Goal: Task Accomplishment & Management: Complete application form

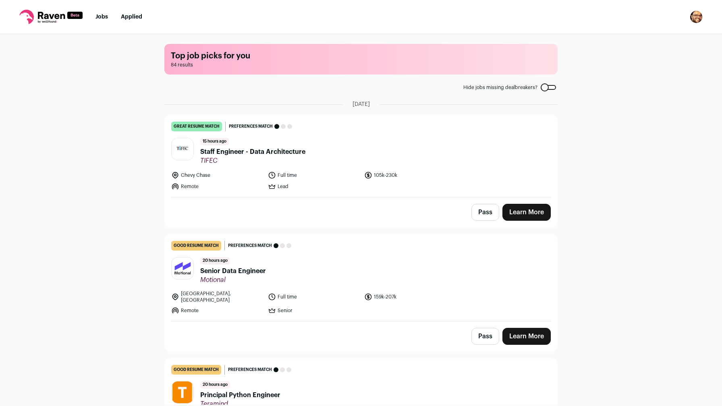
click at [118, 219] on div "Top job picks for you 84 results Hide jobs missing dealbreakers? August 19th, 2…" at bounding box center [361, 219] width 722 height 371
click at [102, 22] on nav "Jobs Applied Settings Notifications Preferences Resume FAQs Logout" at bounding box center [361, 17] width 722 height 34
click at [102, 15] on link "Jobs" at bounding box center [102, 17] width 12 height 6
click at [537, 329] on link "Learn More" at bounding box center [527, 336] width 48 height 17
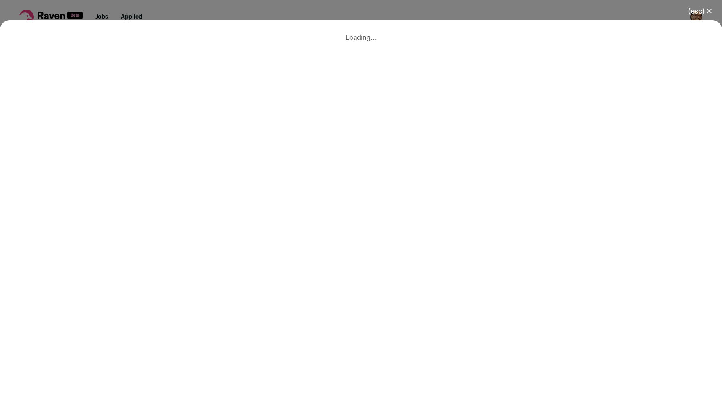
click at [537, 326] on div "Loading..." at bounding box center [361, 213] width 722 height 386
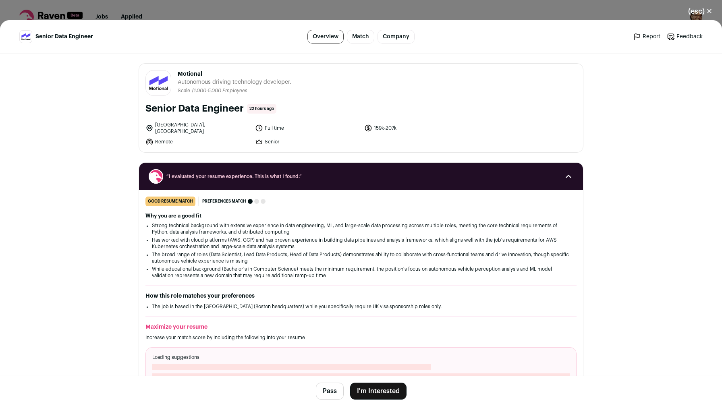
click at [383, 389] on button "I'm Interested" at bounding box center [378, 391] width 56 height 17
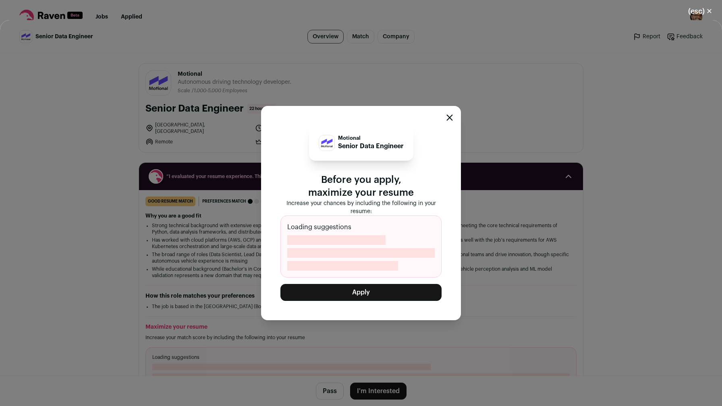
click at [341, 295] on button "Apply" at bounding box center [361, 292] width 161 height 17
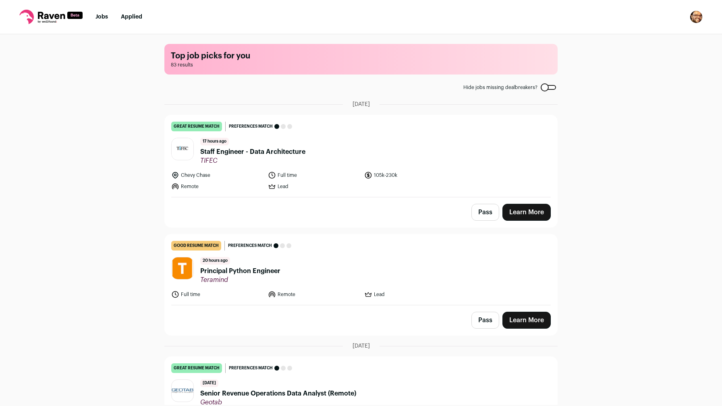
click at [284, 157] on span "TIFEC" at bounding box center [252, 161] width 105 height 8
click at [48, 24] on icon at bounding box center [50, 17] width 63 height 15
click at [48, 17] on icon at bounding box center [51, 15] width 27 height 7
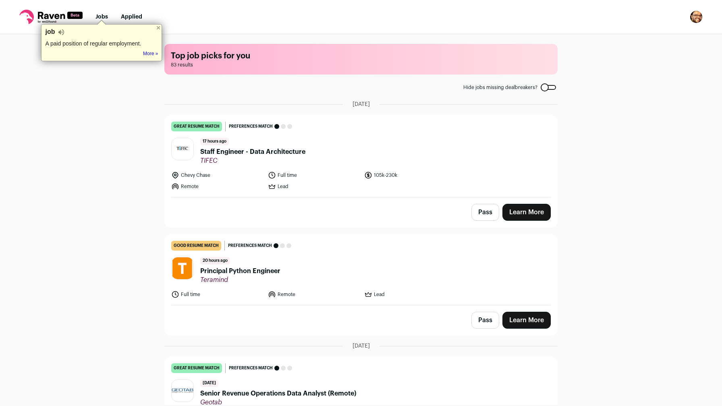
click at [62, 14] on icon at bounding box center [51, 15] width 27 height 7
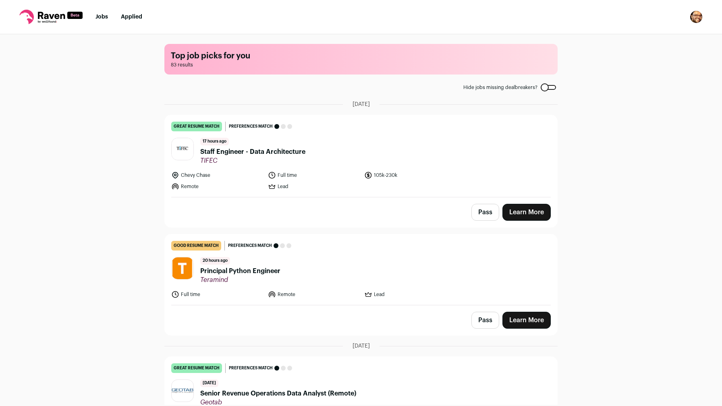
click at [106, 15] on link "Jobs" at bounding box center [102, 17] width 12 height 6
click at [697, 16] on img "Open dropdown" at bounding box center [696, 16] width 13 height 13
click at [639, 40] on link "Settings" at bounding box center [658, 37] width 89 height 19
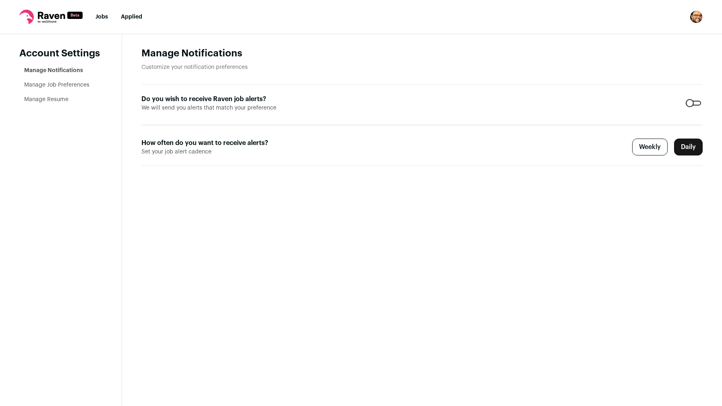
click at [44, 84] on link "Manage Job Preferences" at bounding box center [56, 85] width 65 height 6
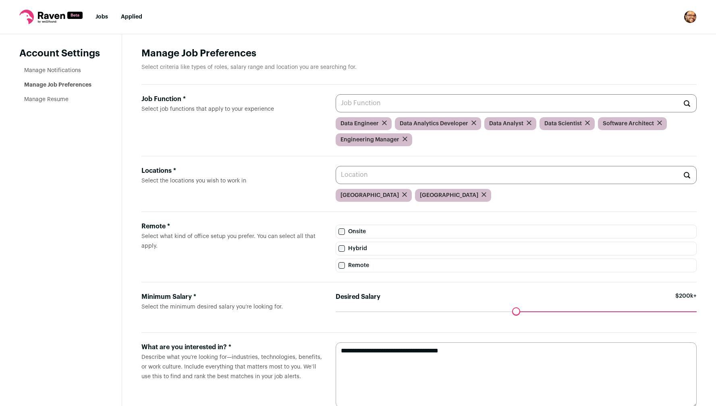
scroll to position [24, 0]
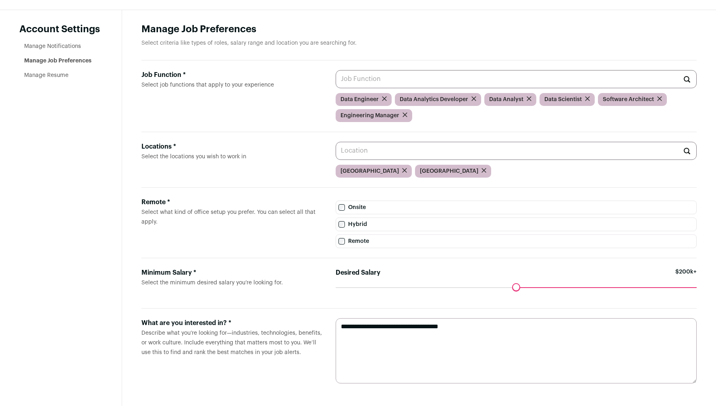
click at [103, 188] on aside "Account Settings Manage Notifications Manage Job Preferences Manage Resume" at bounding box center [61, 208] width 122 height 396
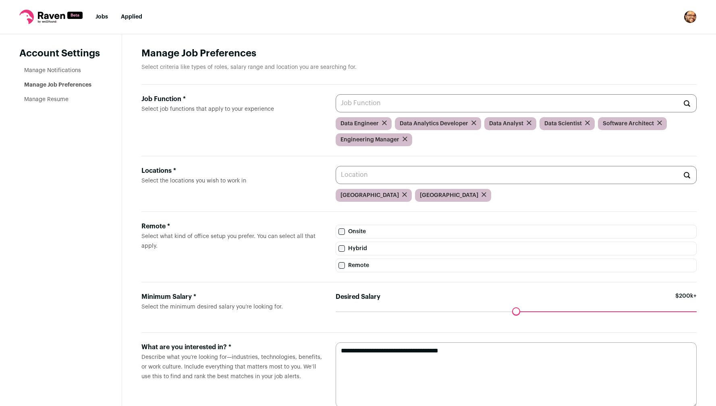
click at [102, 14] on li "Jobs" at bounding box center [102, 17] width 12 height 8
click at [102, 17] on link "Jobs" at bounding box center [102, 17] width 12 height 6
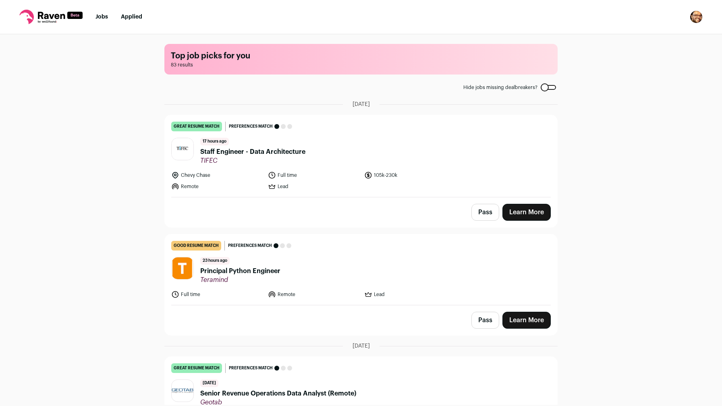
click at [114, 171] on div "Top job picks for you 83 results Hide jobs missing dealbreakers? August 19th, 2…" at bounding box center [361, 219] width 722 height 371
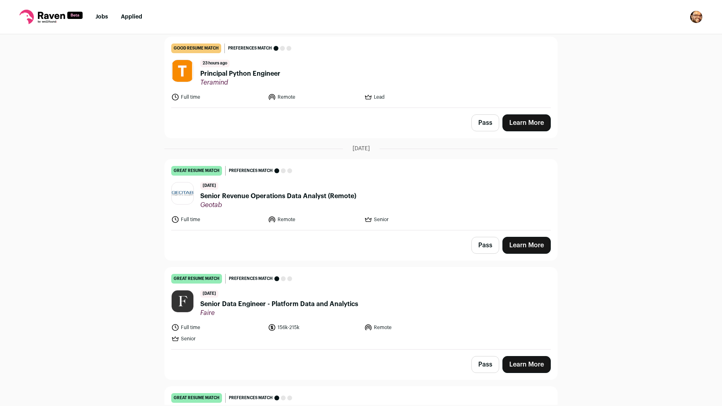
scroll to position [200, 0]
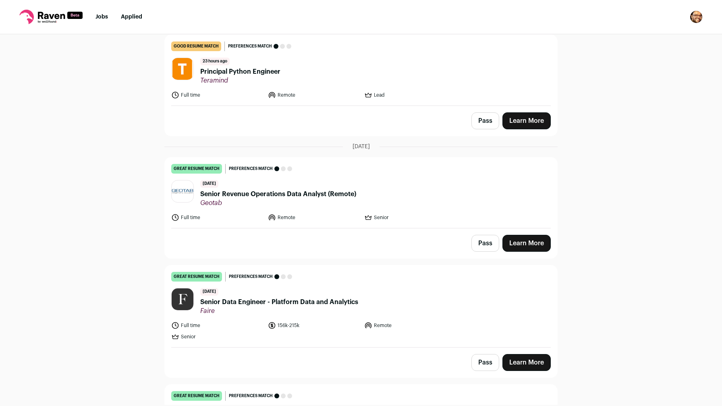
click at [137, 222] on div "Top job picks for you 83 results Hide jobs missing dealbreakers? August 19th, 2…" at bounding box center [361, 219] width 722 height 371
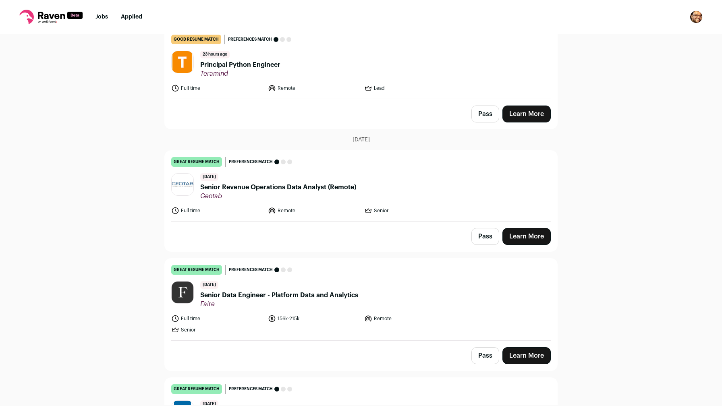
scroll to position [208, 0]
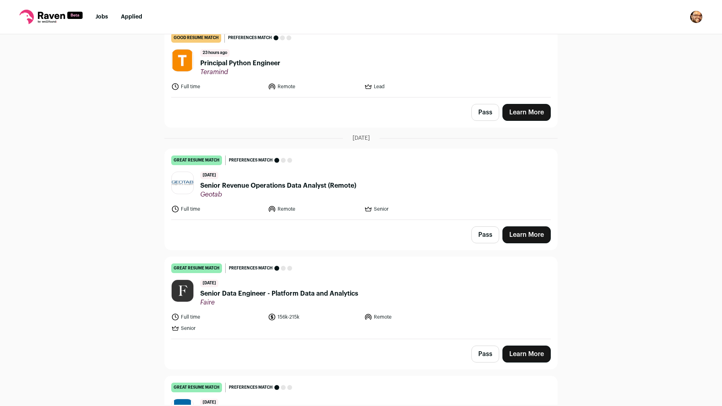
click at [99, 258] on div "Top job picks for you 83 results Hide jobs missing dealbreakers? August 19th, 2…" at bounding box center [361, 219] width 722 height 371
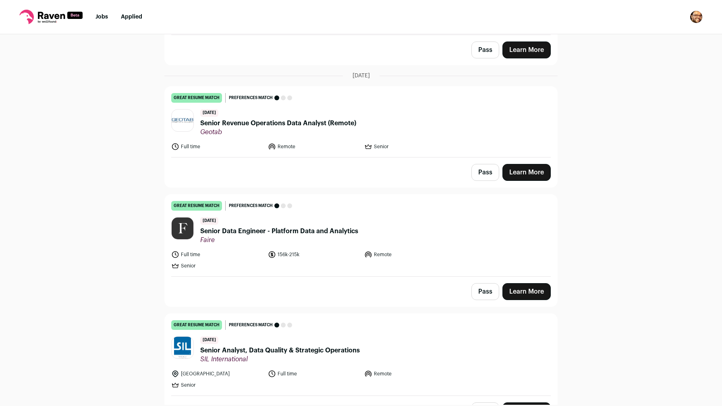
scroll to position [297, 0]
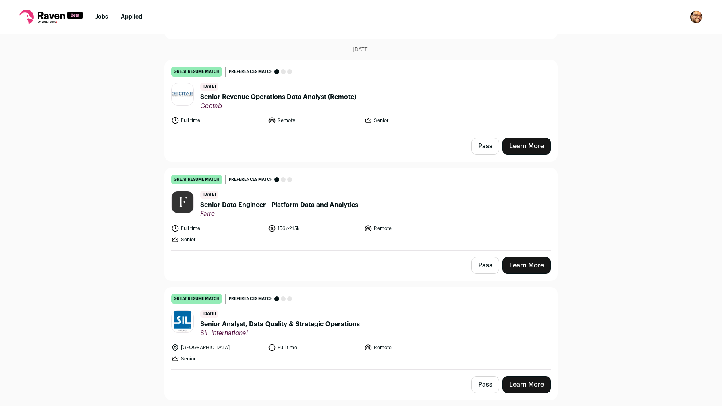
click at [278, 95] on span "Senior Revenue Operations Data Analyst (Remote)" at bounding box center [278, 97] width 156 height 10
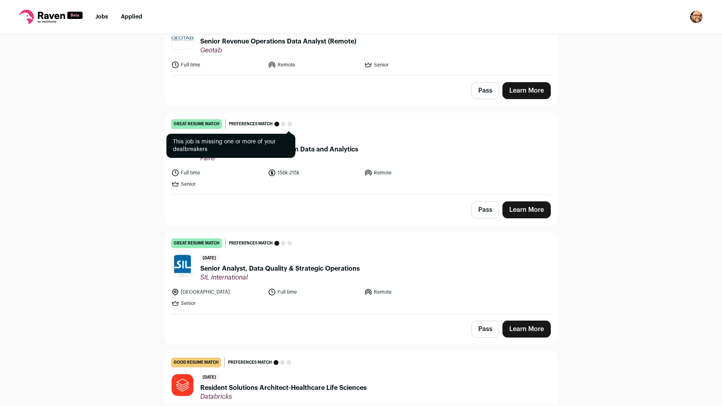
scroll to position [377, 0]
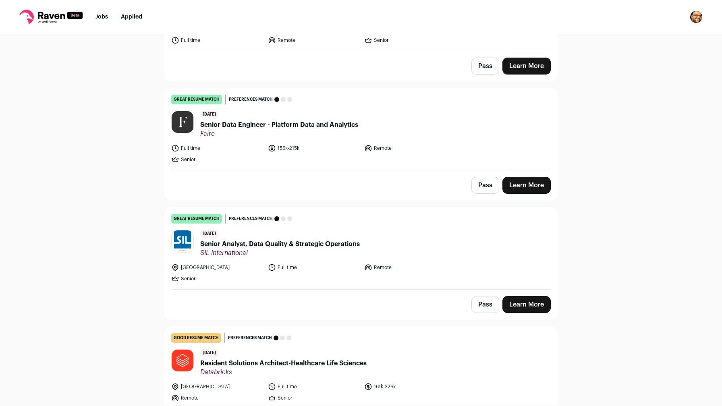
click at [304, 121] on span "Senior Data Engineer - Platform Data and Analytics" at bounding box center [279, 125] width 158 height 10
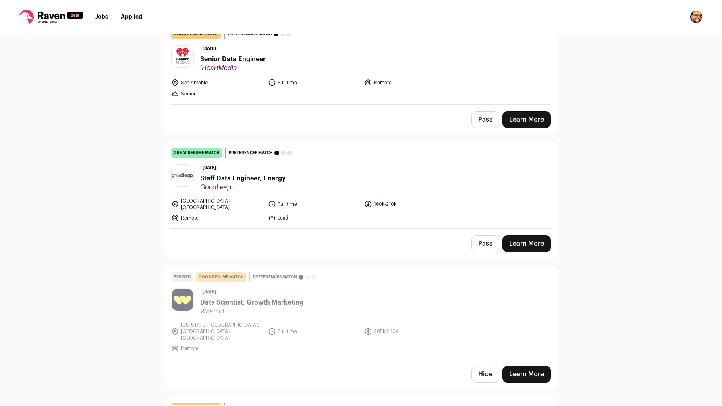
scroll to position [987, 0]
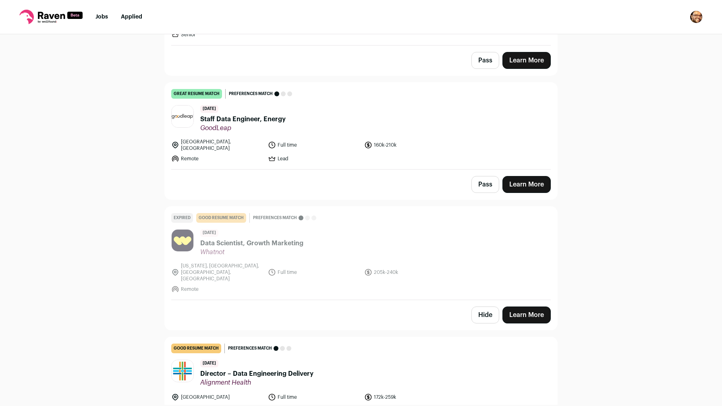
click at [261, 124] on span "GoodLeap" at bounding box center [242, 128] width 85 height 8
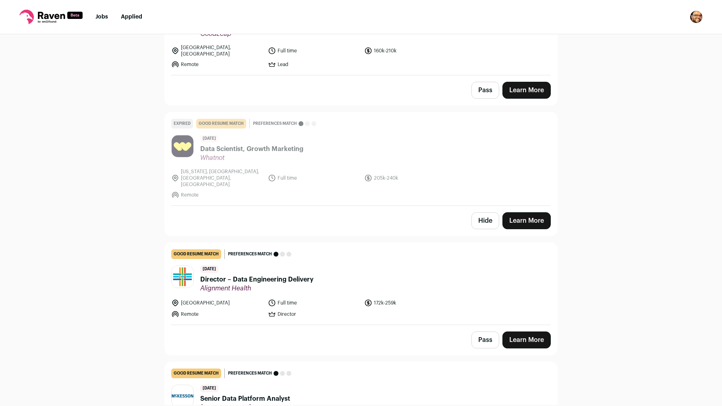
click at [105, 240] on div "Top job picks for you 83 results Hide jobs missing dealbreakers? August 19th, 2…" at bounding box center [361, 219] width 722 height 371
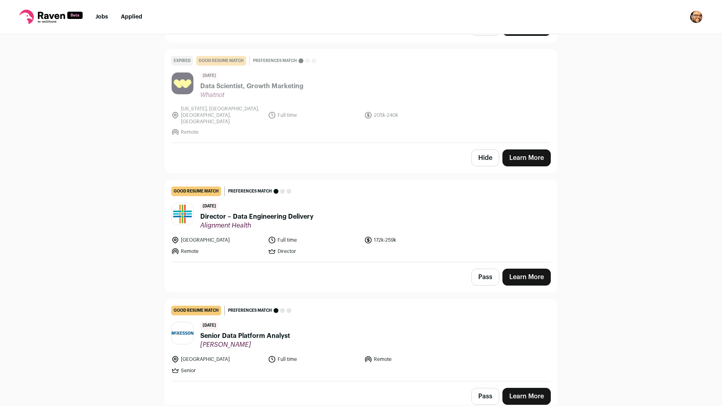
scroll to position [1160, 0]
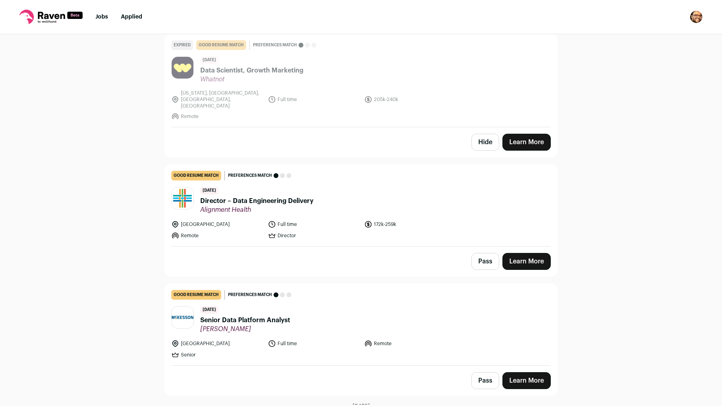
click at [275, 196] on span "Director – Data Engineering Delivery" at bounding box center [256, 201] width 113 height 10
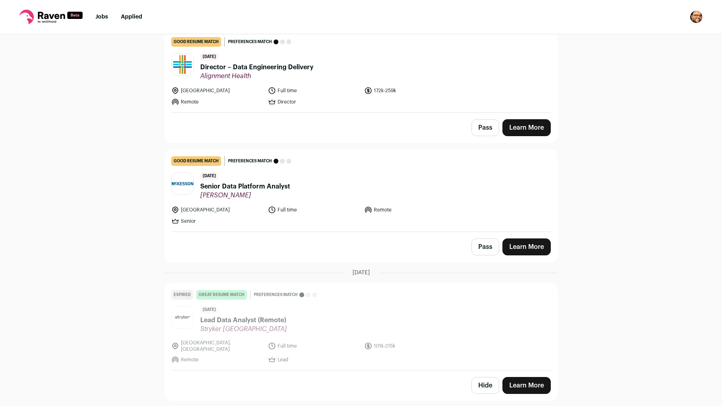
scroll to position [1339, 0]
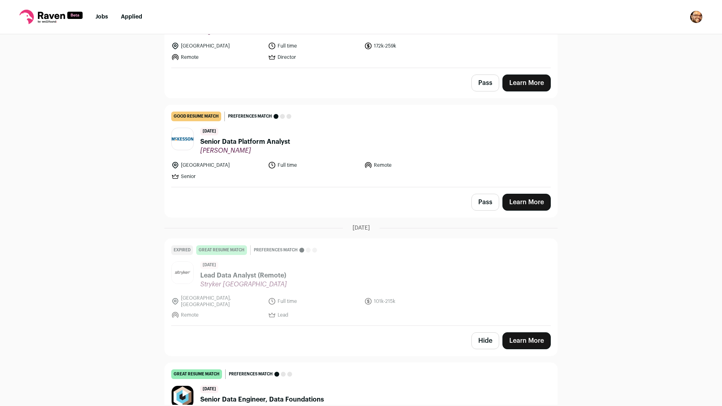
click at [583, 101] on div "Top job picks for you 83 results Hide jobs missing dealbreakers? August 19th, 2…" at bounding box center [361, 219] width 722 height 371
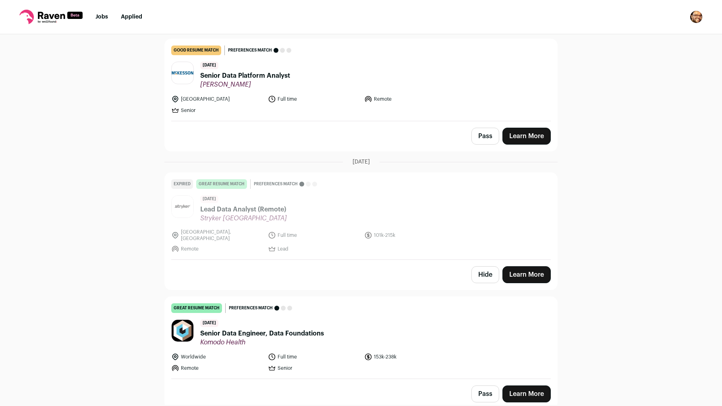
scroll to position [1403, 0]
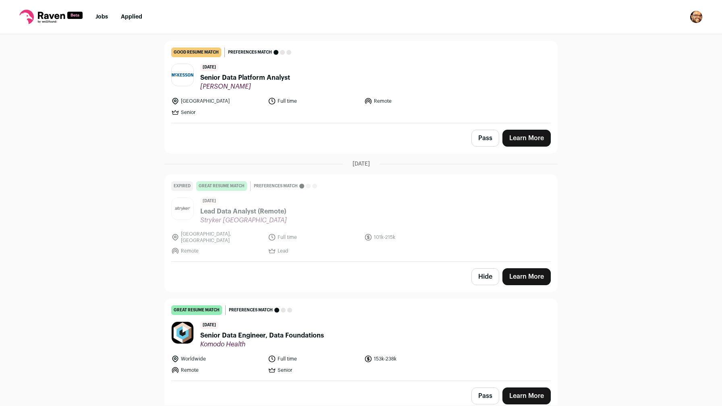
click at [580, 122] on div "Top job picks for you 83 results Hide jobs missing dealbreakers? August 19th, 2…" at bounding box center [361, 219] width 722 height 371
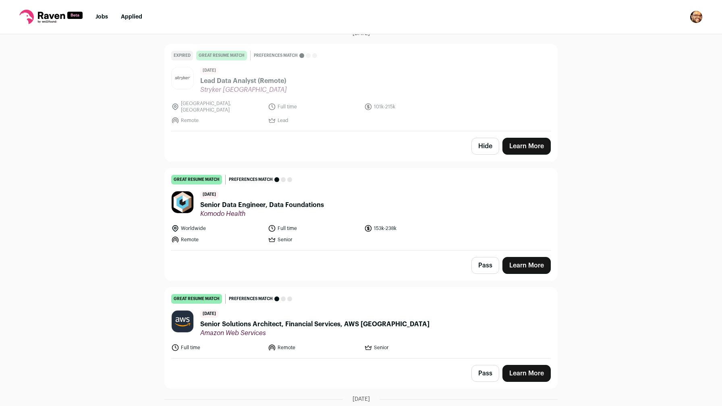
scroll to position [1642, 0]
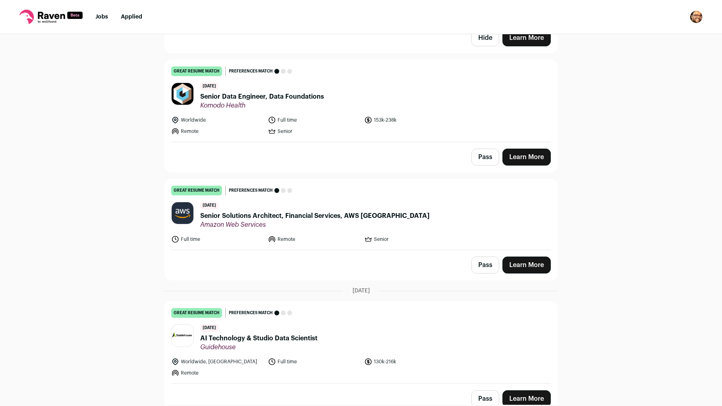
click at [256, 92] on span "Senior Data Engineer, Data Foundations" at bounding box center [262, 97] width 124 height 10
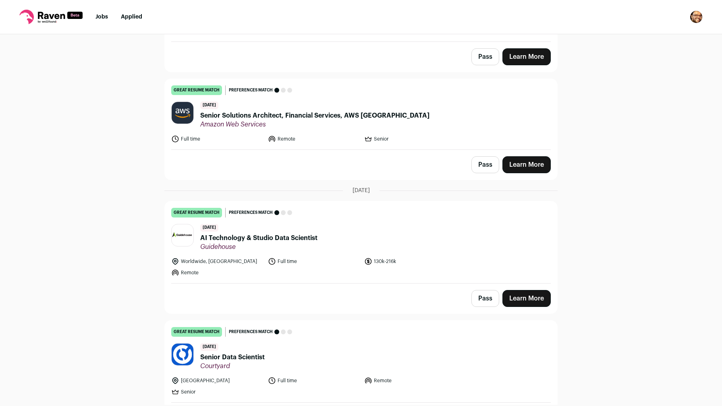
scroll to position [1727, 0]
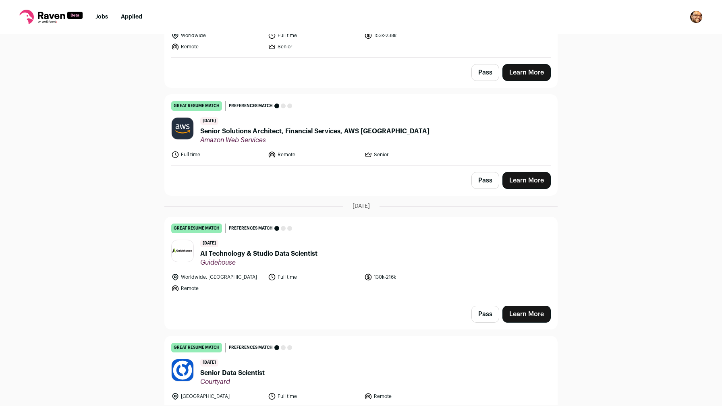
click at [138, 174] on div "Top job picks for you 83 results Hide jobs missing dealbreakers? August 19th, 2…" at bounding box center [361, 219] width 722 height 371
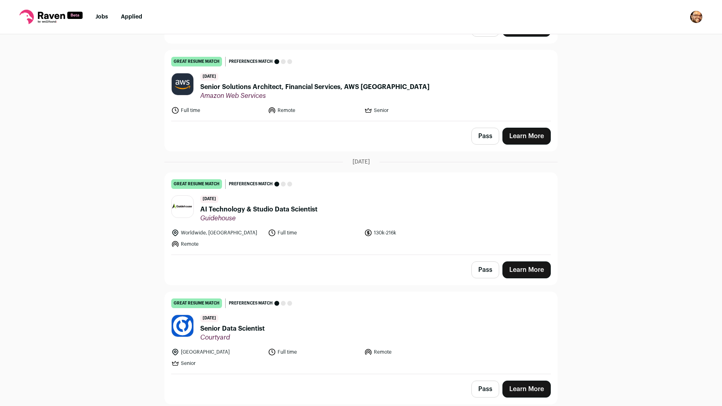
scroll to position [1739, 0]
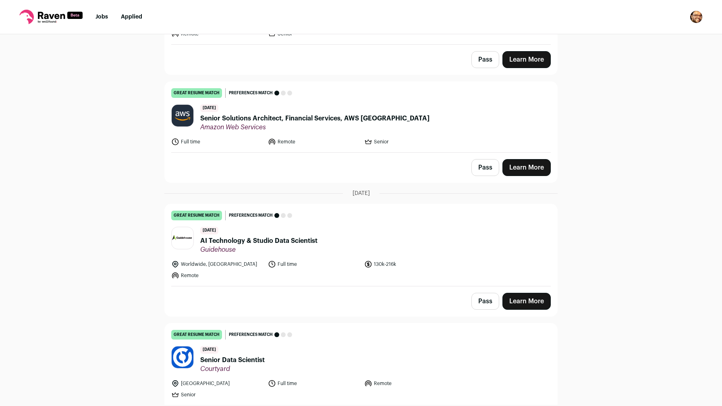
click at [138, 174] on div "Top job picks for you 83 results Hide jobs missing dealbreakers? August 19th, 2…" at bounding box center [361, 219] width 722 height 371
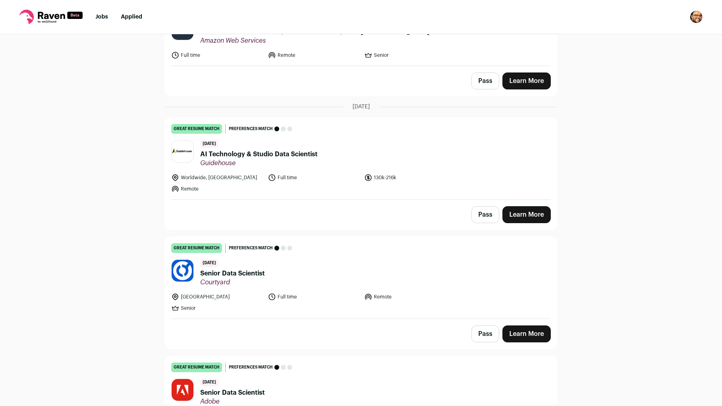
scroll to position [1880, 0]
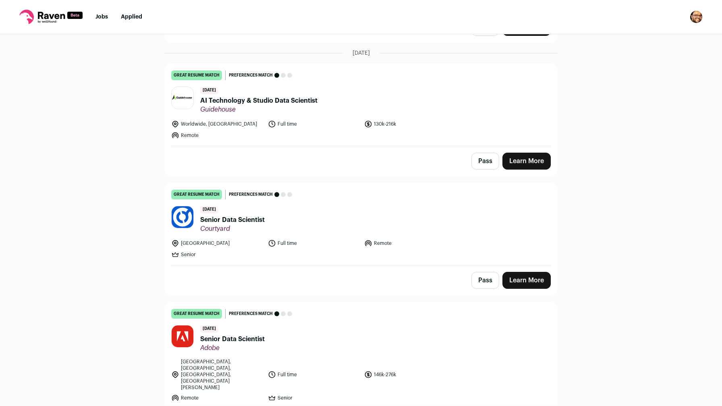
click at [138, 174] on div "Top job picks for you 83 results Hide jobs missing dealbreakers? August 19th, 2…" at bounding box center [361, 219] width 722 height 371
click at [255, 96] on span "AI Technology & Studio Data Scientist" at bounding box center [258, 101] width 117 height 10
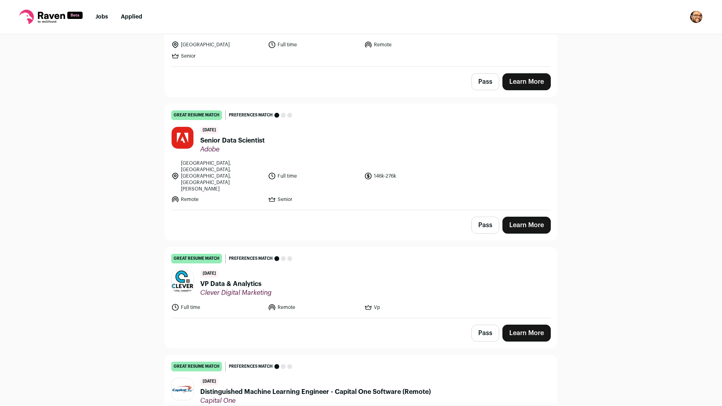
scroll to position [2124, 0]
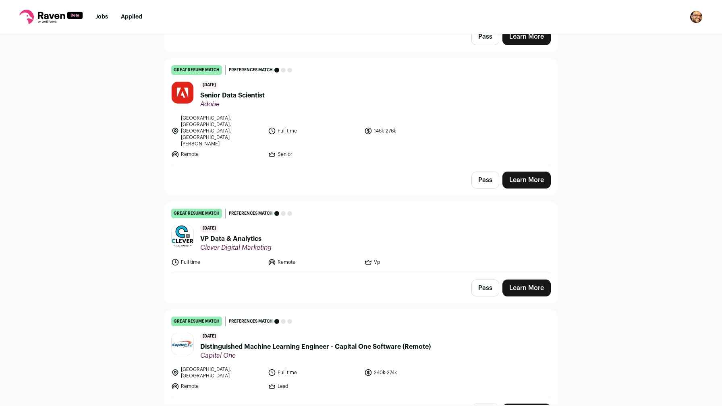
click at [235, 234] on span "VP Data & Analytics" at bounding box center [235, 239] width 71 height 10
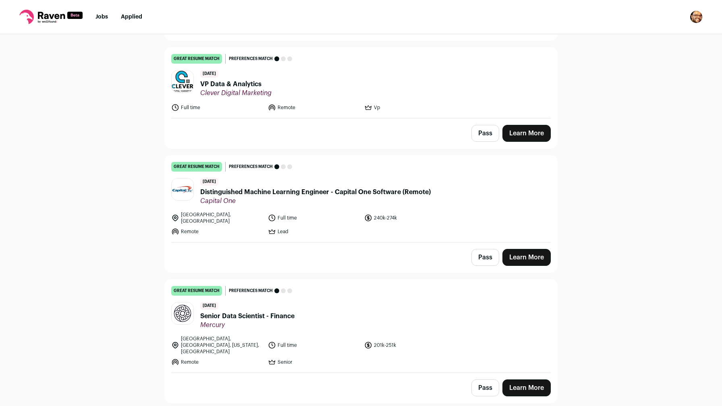
click at [134, 243] on div "Top job picks for you 83 results Hide jobs missing dealbreakers? August 19th, 2…" at bounding box center [361, 219] width 722 height 371
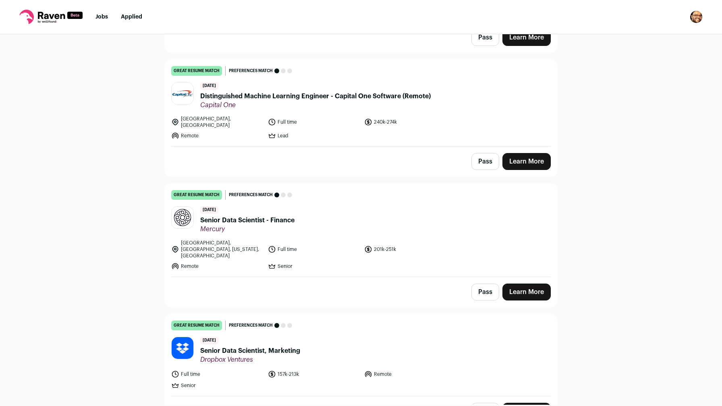
scroll to position [2395, 0]
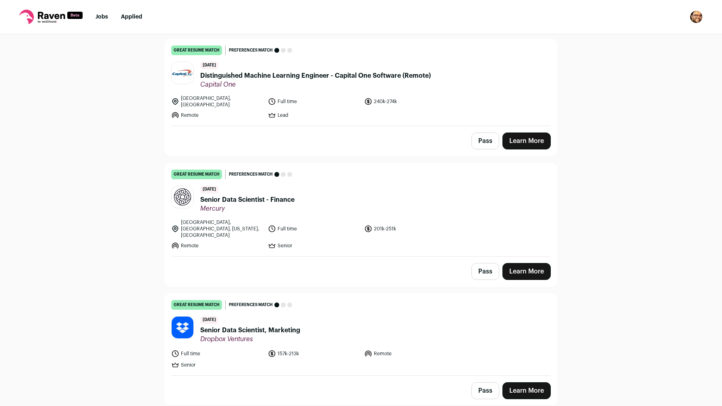
click at [273, 195] on span "Senior Data Scientist - Finance" at bounding box center [247, 200] width 94 height 10
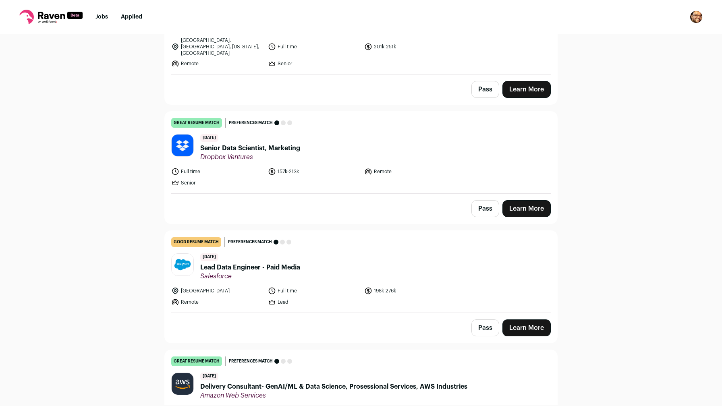
scroll to position [2597, 0]
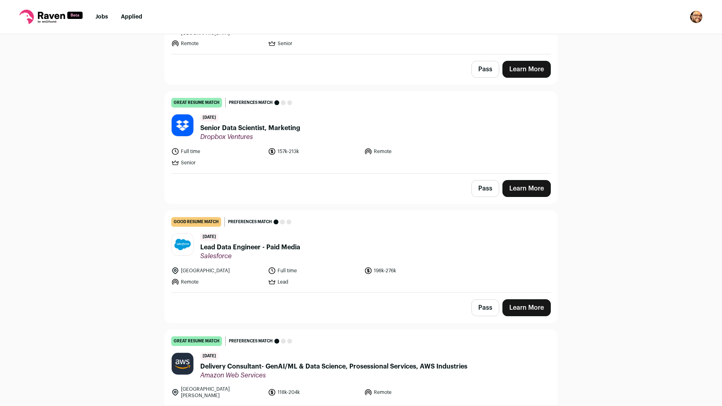
click at [87, 134] on div "Top job picks for you 83 results Hide jobs missing dealbreakers? August 19th, 2…" at bounding box center [361, 219] width 722 height 371
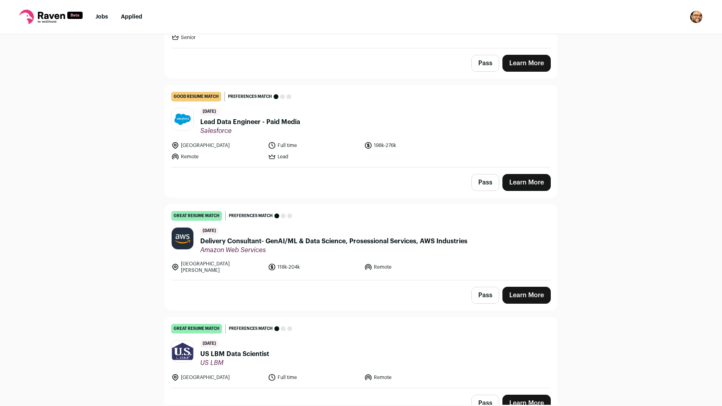
scroll to position [2732, 0]
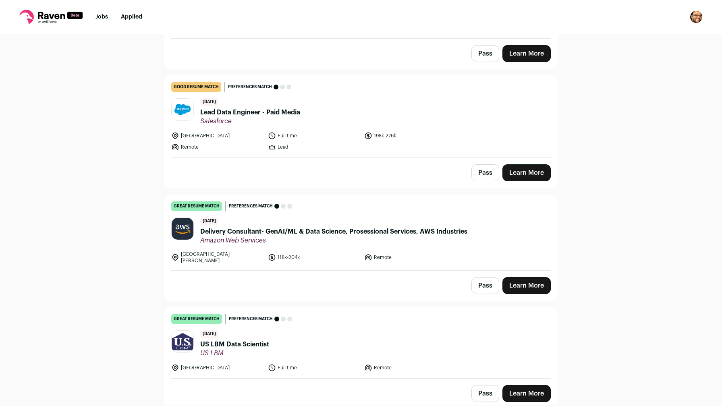
click at [252, 108] on span "Lead Data Engineer - Paid Media" at bounding box center [250, 113] width 100 height 10
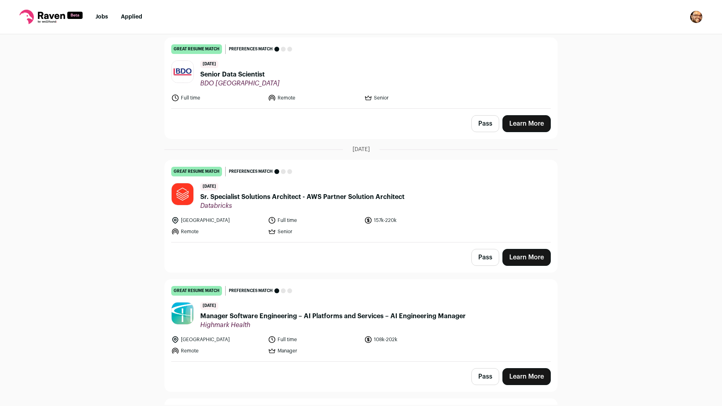
scroll to position [3138, 0]
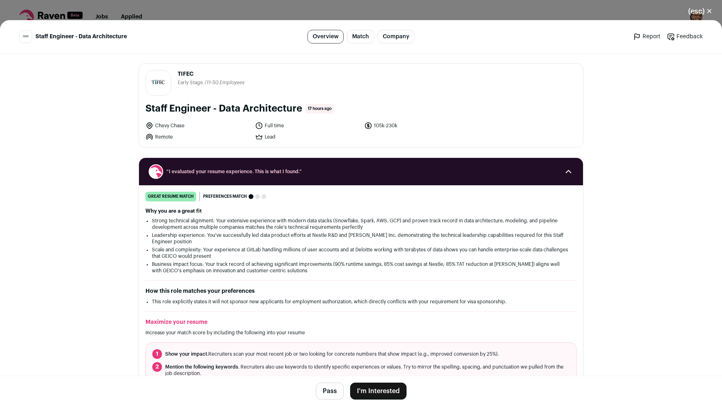
click at [371, 396] on button "I'm Interested" at bounding box center [378, 391] width 56 height 17
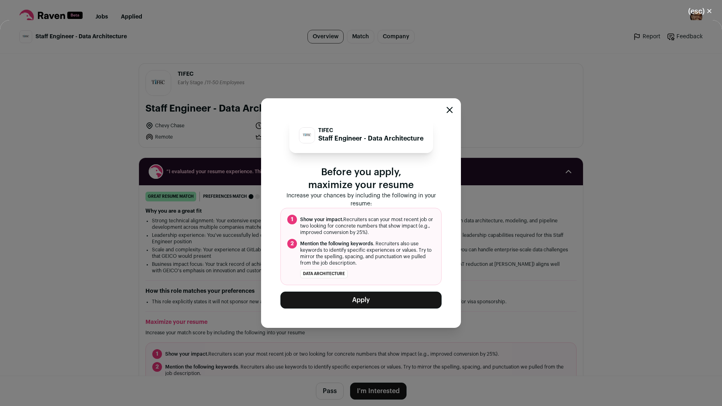
click at [426, 291] on div "TIFEC Staff Engineer - Data Architecture Before you apply, maximize your resume…" at bounding box center [361, 213] width 161 height 191
click at [419, 299] on button "Apply" at bounding box center [361, 300] width 161 height 17
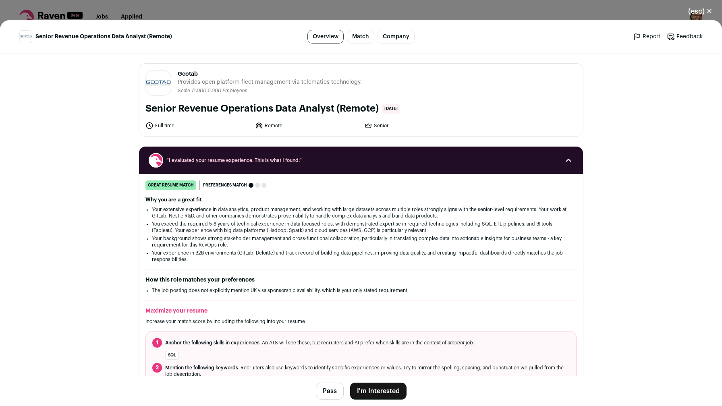
click at [366, 386] on button "I'm Interested" at bounding box center [378, 391] width 56 height 17
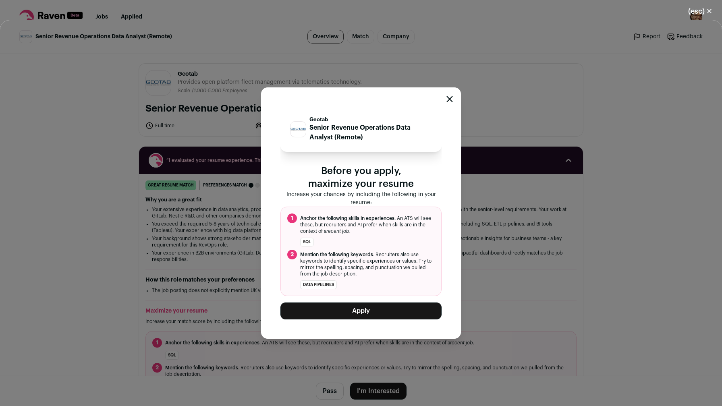
click at [378, 311] on button "Apply" at bounding box center [361, 311] width 161 height 17
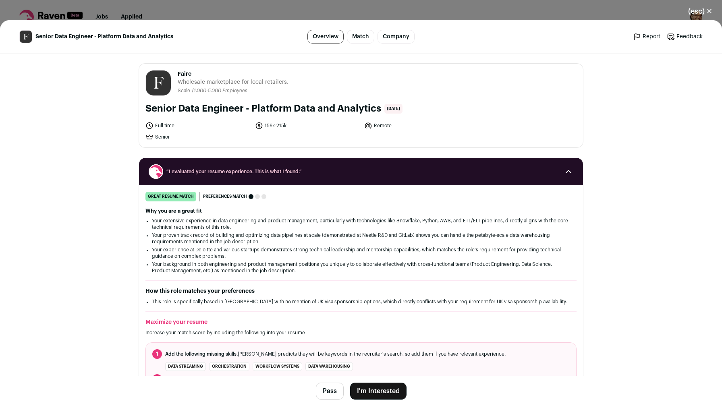
click at [376, 389] on button "I'm Interested" at bounding box center [378, 391] width 56 height 17
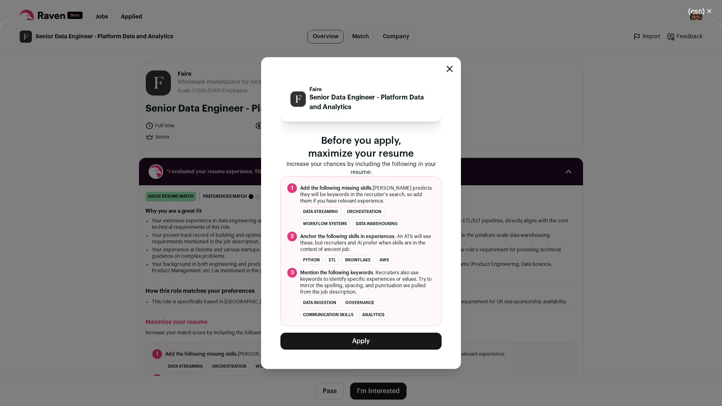
click at [348, 337] on button "Apply" at bounding box center [361, 341] width 161 height 17
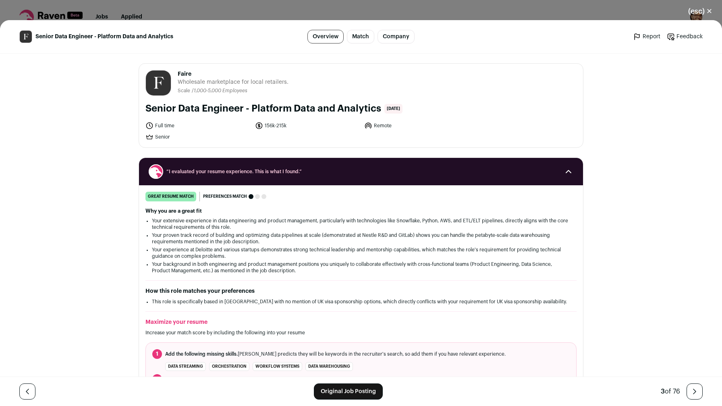
click at [347, 391] on link "Original Job Posting" at bounding box center [348, 392] width 69 height 16
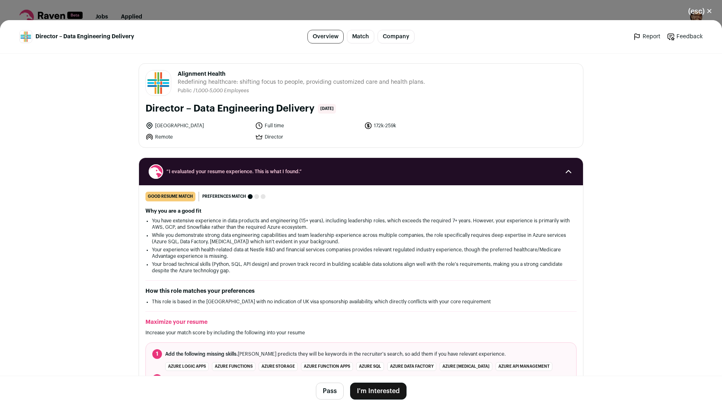
click at [384, 392] on button "I'm Interested" at bounding box center [378, 391] width 56 height 17
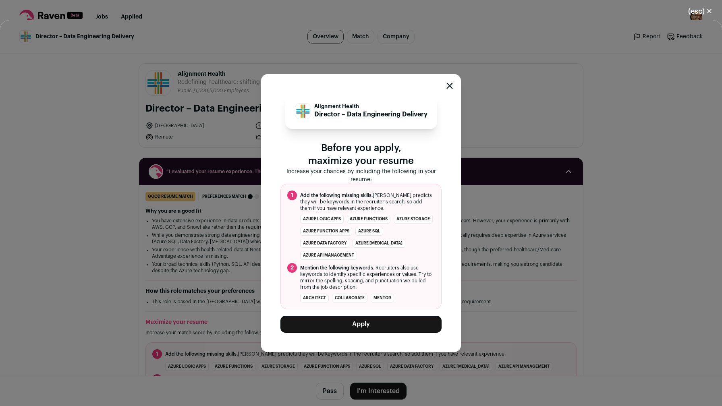
click at [387, 317] on button "Apply" at bounding box center [361, 324] width 161 height 17
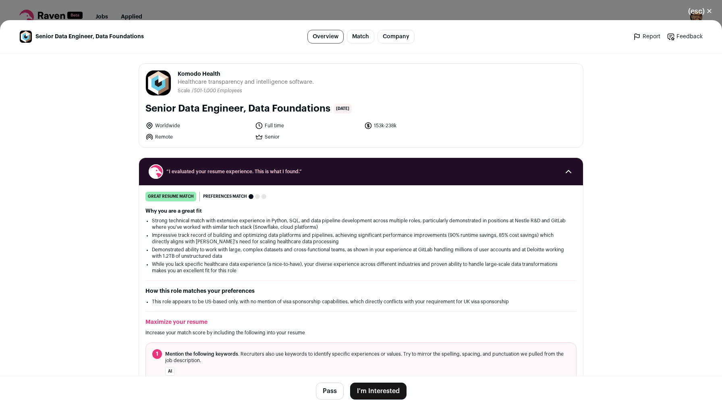
click at [363, 384] on button "I'm Interested" at bounding box center [378, 391] width 56 height 17
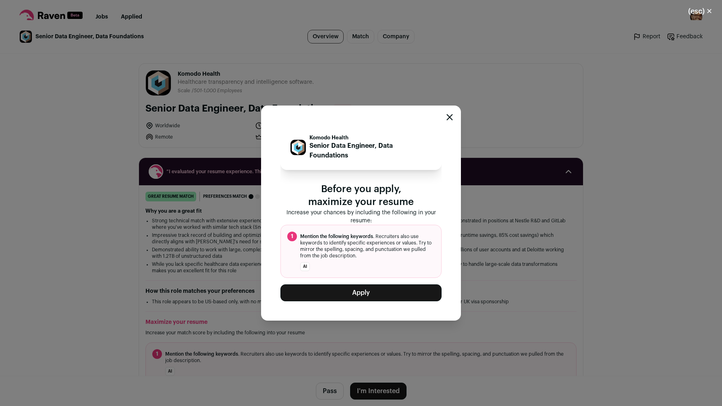
click at [363, 293] on button "Apply" at bounding box center [361, 293] width 161 height 17
